Goal: Task Accomplishment & Management: Use online tool/utility

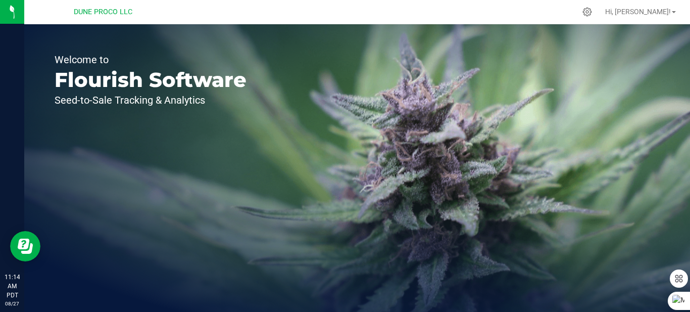
drag, startPoint x: 133, startPoint y: 129, endPoint x: 113, endPoint y: 128, distance: 19.8
click at [132, 128] on div "Welcome to Flourish Software Seed-to-Sale Tracking & Analytics" at bounding box center [150, 168] width 253 height 288
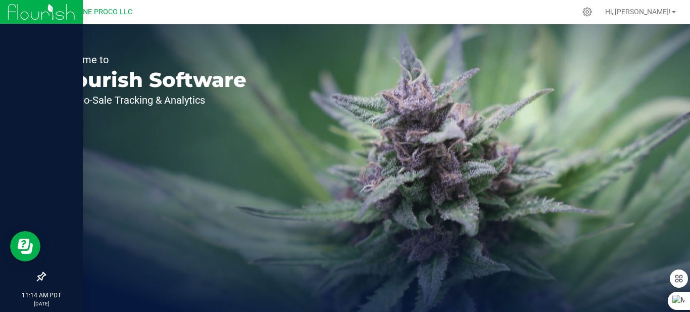
click at [26, 132] on div at bounding box center [41, 145] width 83 height 243
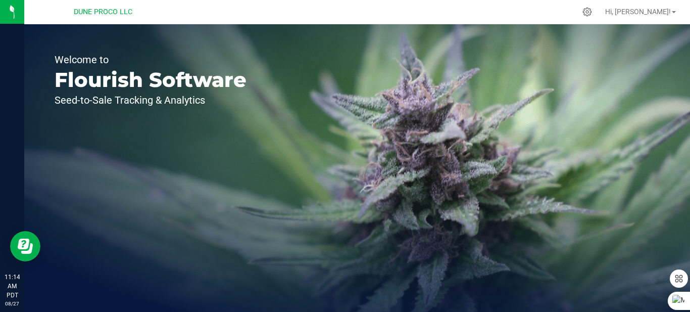
click at [258, 133] on div "Welcome to Flourish Software Seed-to-Sale Tracking & Analytics" at bounding box center [150, 168] width 253 height 288
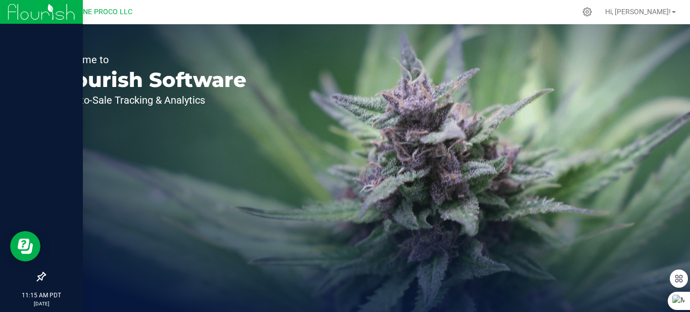
click at [47, 131] on div at bounding box center [41, 145] width 83 height 243
drag, startPoint x: 46, startPoint y: 147, endPoint x: 46, endPoint y: 141, distance: 5.6
click at [46, 141] on div at bounding box center [41, 145] width 83 height 243
click at [32, 13] on img at bounding box center [42, 12] width 68 height 24
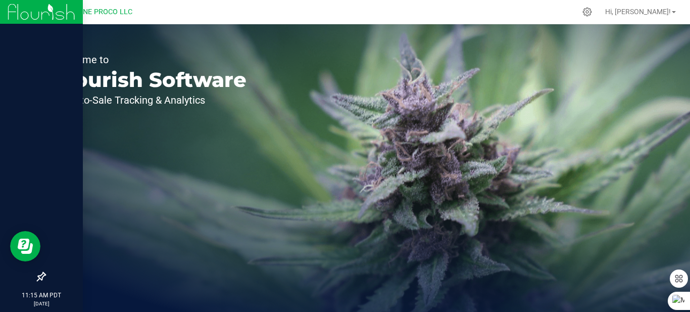
click at [31, 16] on img at bounding box center [42, 12] width 68 height 24
click at [18, 13] on img at bounding box center [42, 12] width 68 height 24
click at [49, 113] on div at bounding box center [41, 145] width 83 height 243
click at [32, 17] on img at bounding box center [42, 12] width 68 height 24
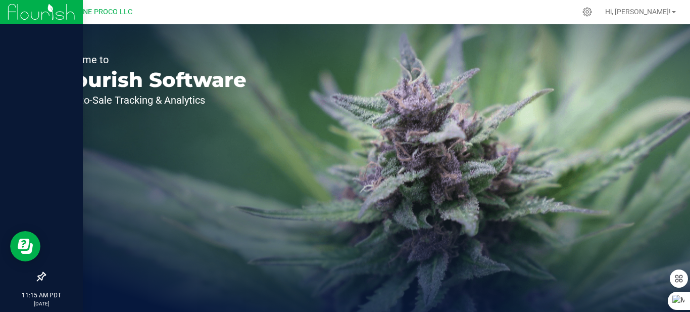
click at [31, 17] on img at bounding box center [42, 12] width 68 height 24
click at [30, 17] on img at bounding box center [42, 12] width 68 height 24
click at [62, 37] on div at bounding box center [41, 145] width 83 height 243
drag, startPoint x: 61, startPoint y: 36, endPoint x: 57, endPoint y: 48, distance: 12.3
click at [57, 49] on div at bounding box center [41, 145] width 83 height 243
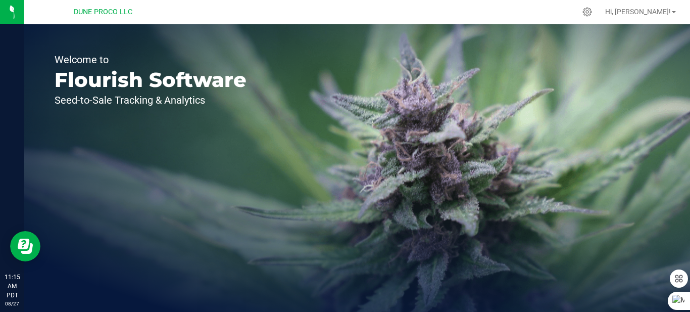
click at [104, 10] on span "DUNE PROCO LLC" at bounding box center [103, 12] width 59 height 9
drag, startPoint x: 104, startPoint y: 10, endPoint x: 307, endPoint y: 105, distance: 224.9
click at [307, 105] on div "Welcome to Flourish Software Seed-to-Sale Tracking & Analytics" at bounding box center [357, 168] width 666 height 288
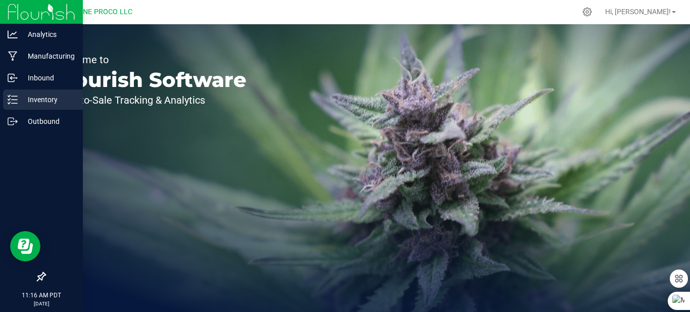
click at [30, 98] on p "Inventory" at bounding box center [48, 99] width 61 height 12
click at [31, 98] on p "Inventory" at bounding box center [48, 99] width 61 height 12
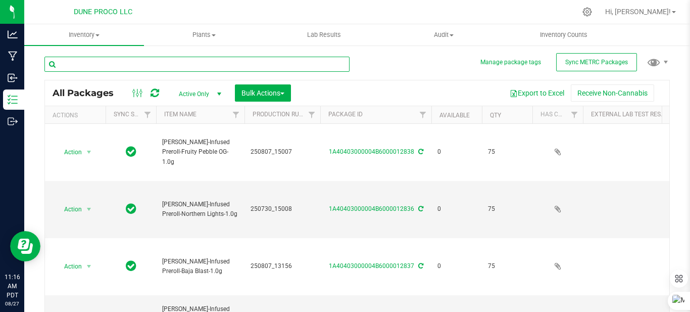
click at [159, 66] on input "text" at bounding box center [196, 64] width 305 height 15
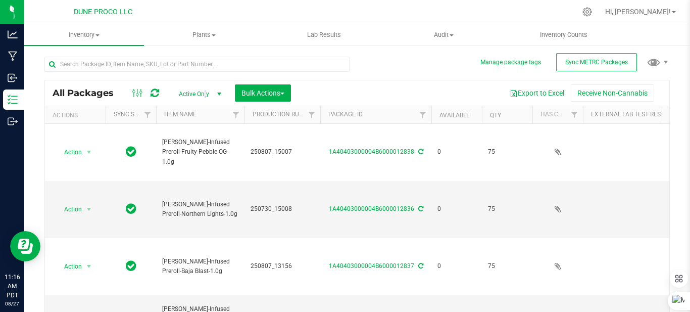
click at [205, 99] on span "Active Only" at bounding box center [198, 94] width 56 height 14
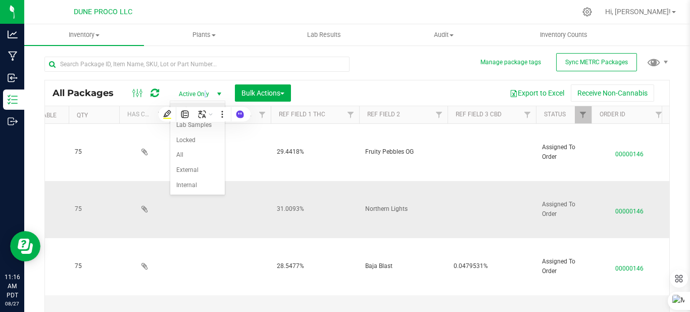
scroll to position [0, 444]
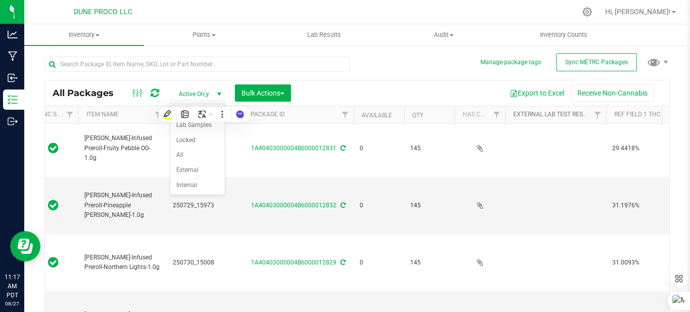
click at [546, 113] on link "External Lab Test Result" at bounding box center [552, 114] width 79 height 7
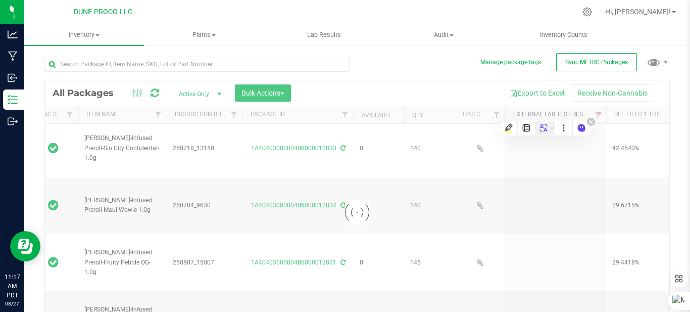
type input "2025-08-07"
type input "2025-07-29"
type input "2025-07-30"
type input "2025-08-07"
type input "2025-07-08"
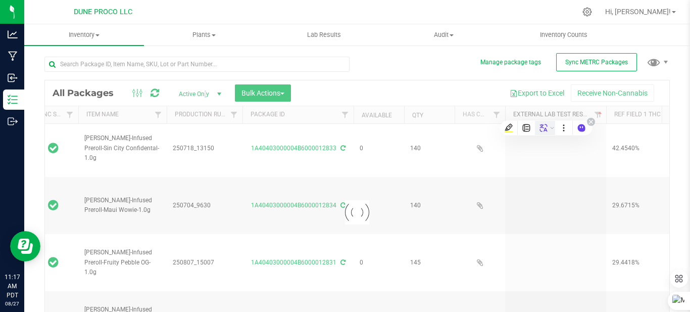
type input "2025-07-04"
type input "2025-08-07"
type input "2025-07-29"
type input "2025-07-30"
type input "2025-08-07"
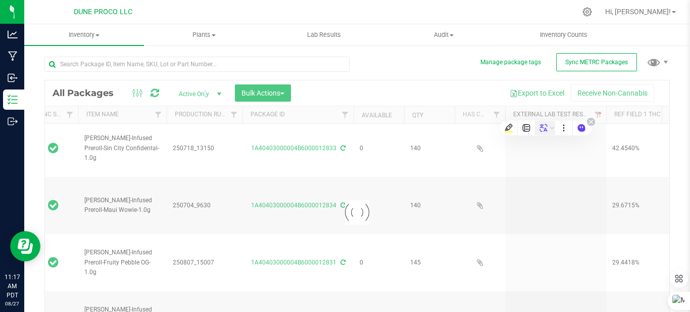
type input "2025-07-16"
type input "2025-08-07"
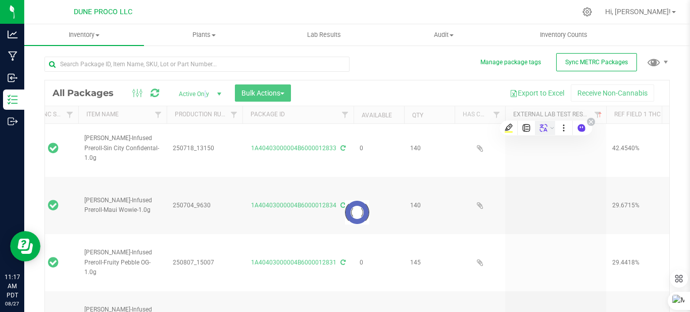
type input "2025-08-07"
type input "2025-06-19"
type input "2025-07-04"
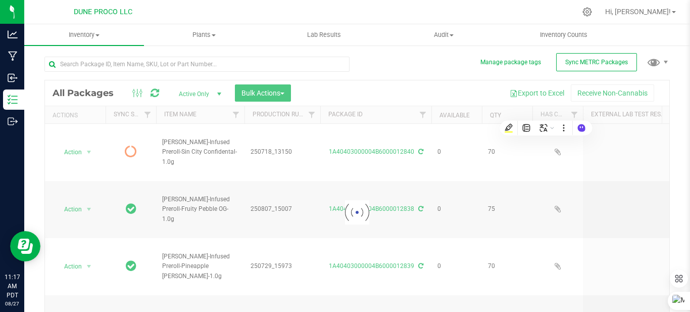
click at [429, 59] on div "Loading... All Packages Active Only Active Only Lab Samples Locked All External…" at bounding box center [357, 196] width 626 height 298
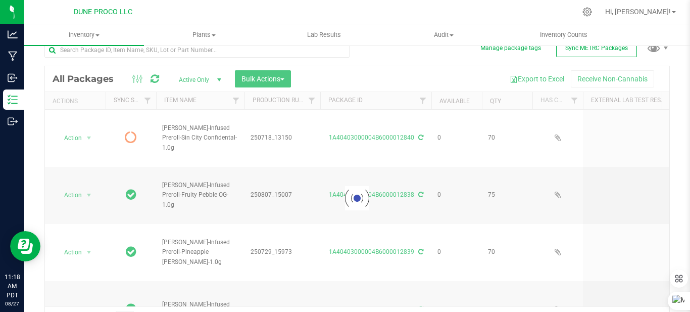
scroll to position [0, 0]
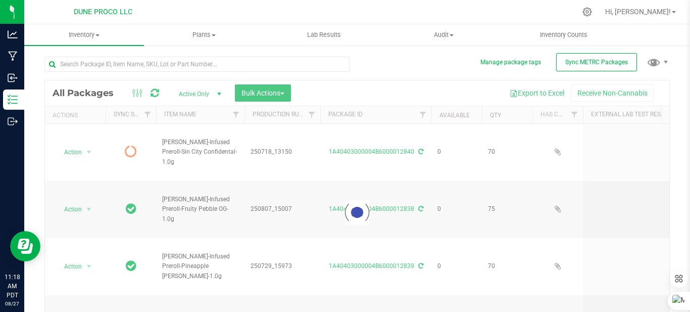
click at [220, 90] on div at bounding box center [357, 212] width 625 height 264
click at [219, 92] on div at bounding box center [357, 212] width 625 height 264
click at [388, 69] on div "Loading... All Packages Active Only Active Only Lab Samples Locked All External…" at bounding box center [357, 196] width 626 height 298
drag, startPoint x: 388, startPoint y: 69, endPoint x: 379, endPoint y: 76, distance: 10.8
click at [379, 76] on div "Loading... All Packages Active Only Active Only Lab Samples Locked All External…" at bounding box center [357, 196] width 626 height 298
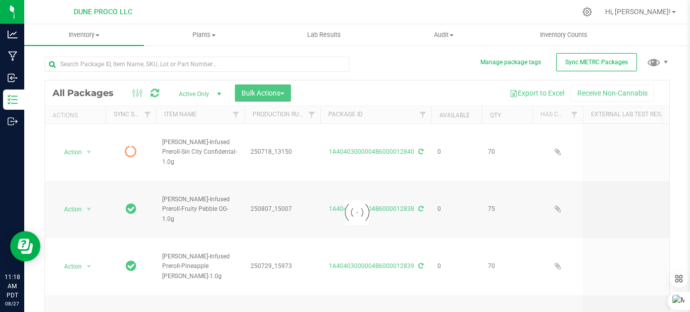
click at [377, 76] on div "Loading... All Packages Active Only Active Only Lab Samples Locked All External…" at bounding box center [357, 196] width 626 height 298
